Goal: Transaction & Acquisition: Purchase product/service

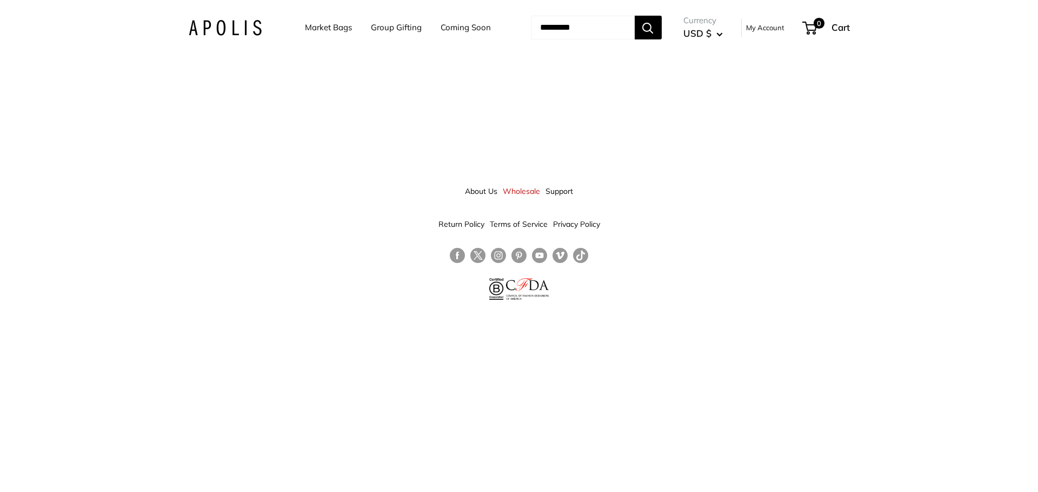
click at [311, 26] on link "Market Bags" at bounding box center [328, 27] width 47 height 15
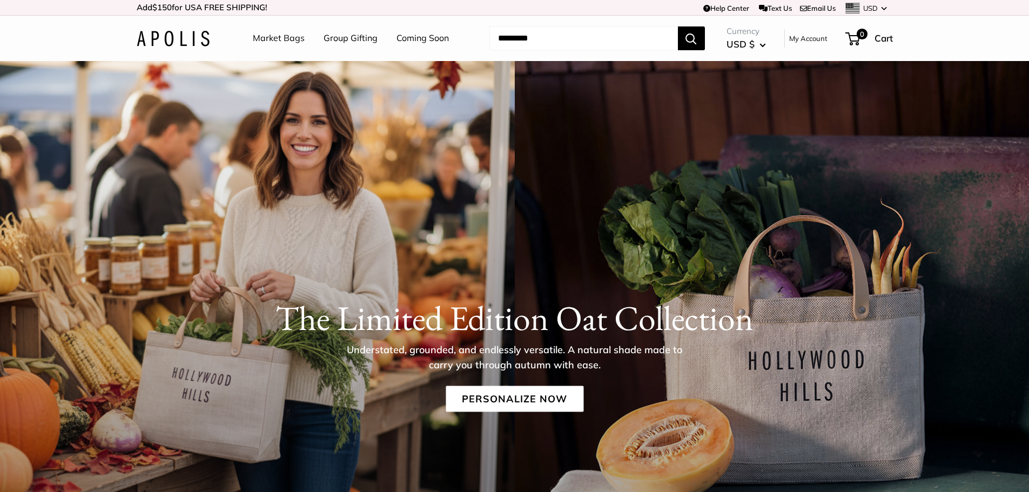
click at [544, 45] on input "Search..." at bounding box center [584, 38] width 189 height 24
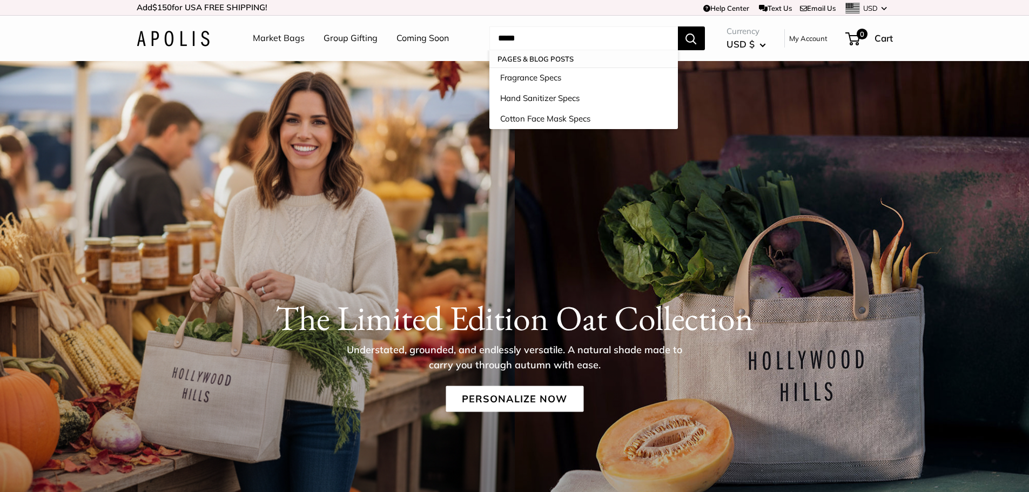
type input "******"
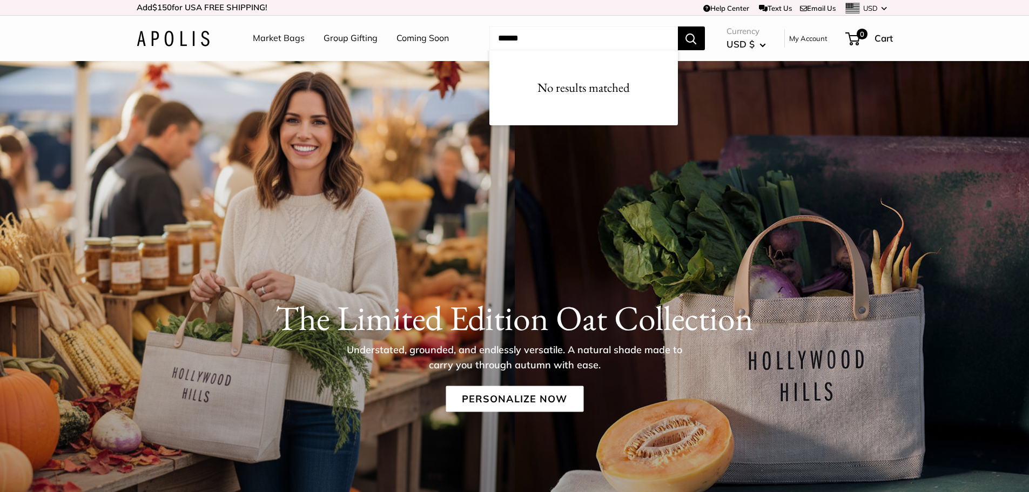
click at [560, 42] on input "******" at bounding box center [584, 38] width 189 height 24
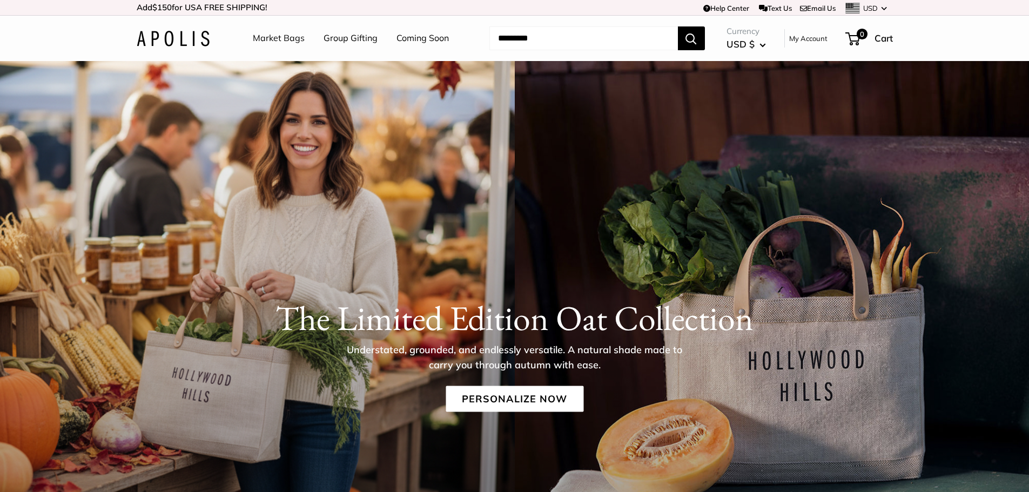
click at [283, 38] on link "Market Bags" at bounding box center [279, 38] width 52 height 16
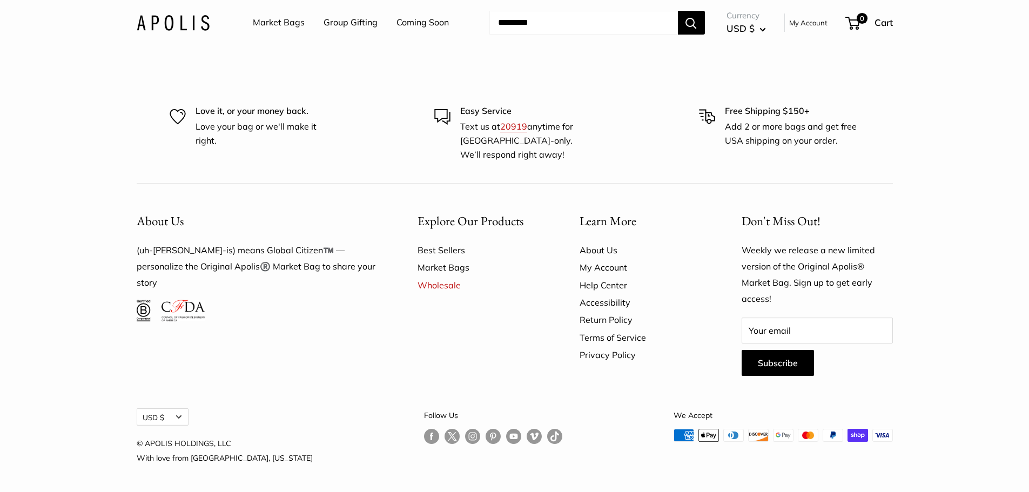
scroll to position [3373, 0]
click at [449, 248] on link "Best Sellers" at bounding box center [480, 250] width 124 height 17
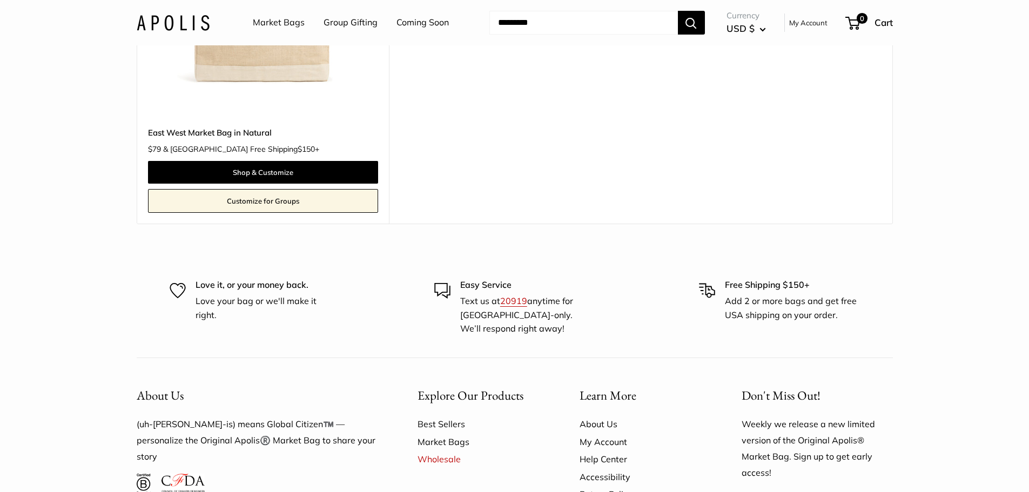
scroll to position [1189, 0]
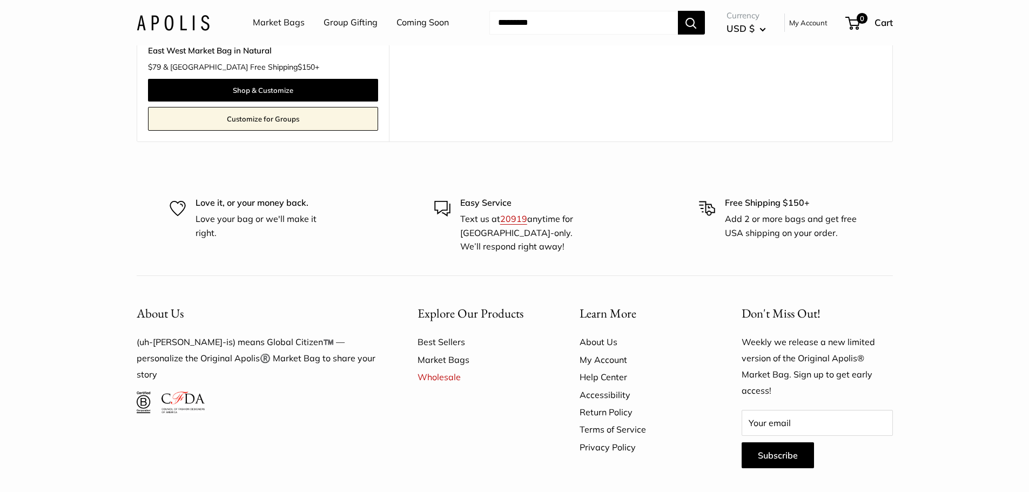
click at [423, 359] on link "Market Bags" at bounding box center [480, 359] width 124 height 17
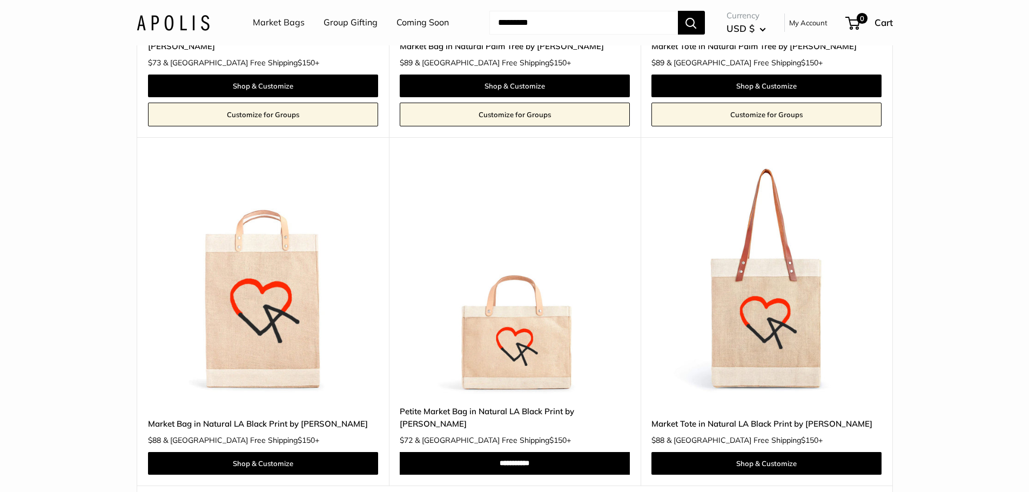
scroll to position [6143, 0]
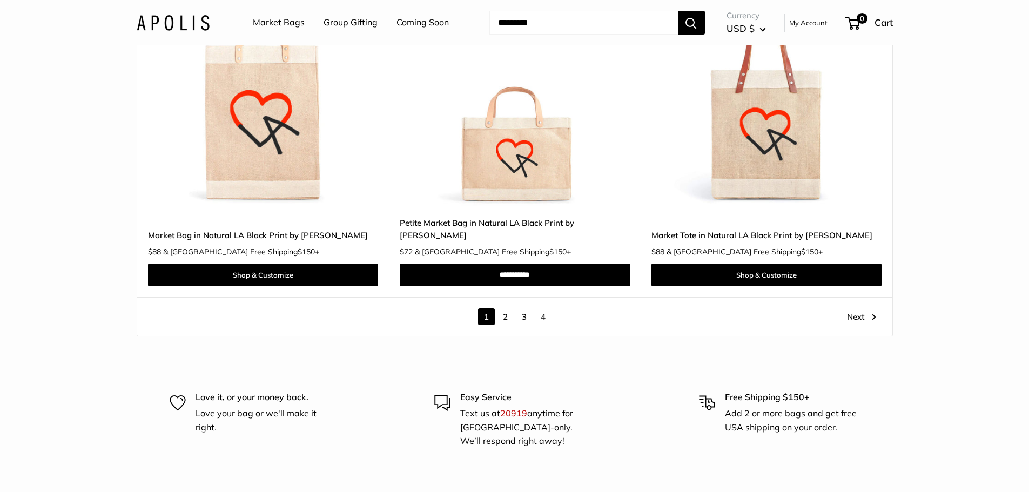
click at [507, 309] on link "2" at bounding box center [505, 317] width 17 height 17
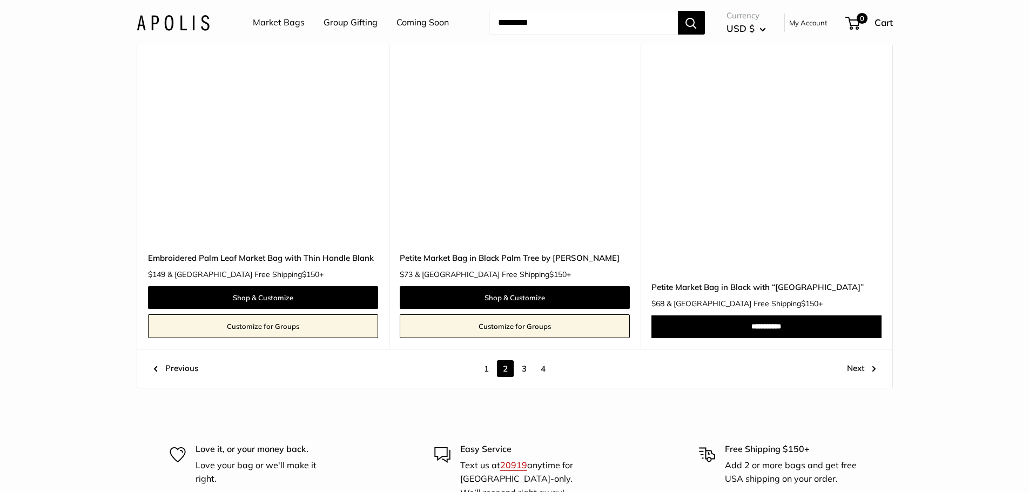
scroll to position [5836, 0]
